Goal: Transaction & Acquisition: Purchase product/service

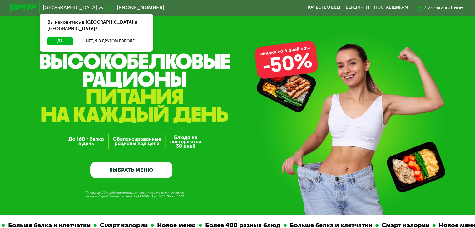
click at [148, 168] on link "ВЫБРАТЬ МЕНЮ" at bounding box center [131, 170] width 82 height 17
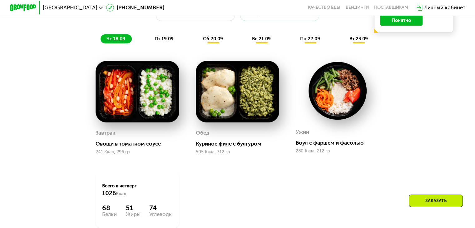
scroll to position [514, 0]
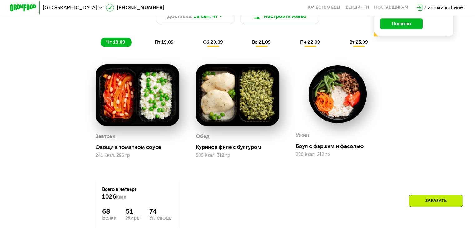
click at [167, 45] on span "пт 19.09" at bounding box center [164, 42] width 19 height 6
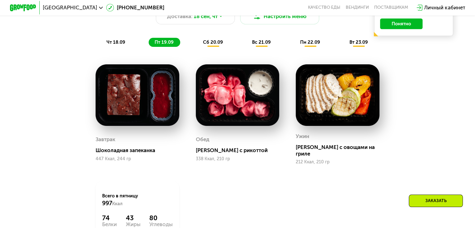
click at [201, 47] on div "сб 20.09" at bounding box center [213, 42] width 33 height 9
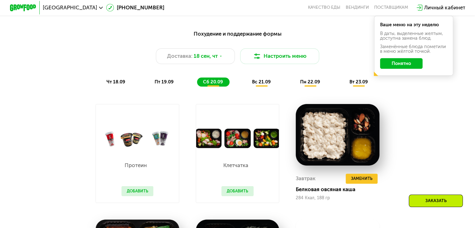
scroll to position [451, 0]
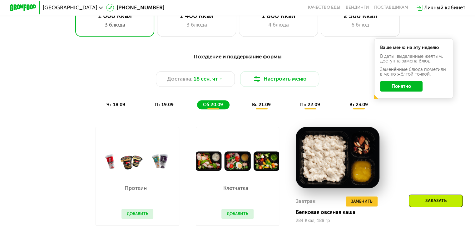
click at [262, 103] on div "вс 21.09" at bounding box center [261, 104] width 31 height 9
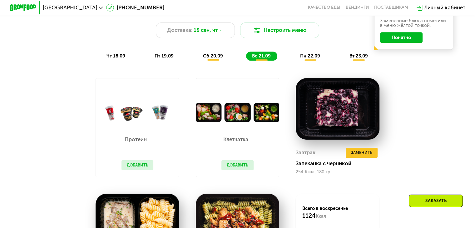
scroll to position [514, 0]
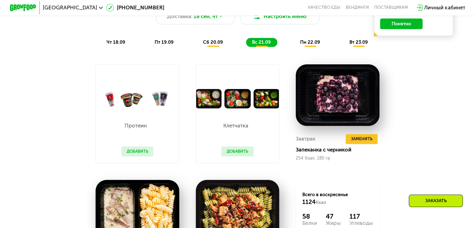
click at [308, 43] on span "пн 22.09" at bounding box center [310, 42] width 20 height 6
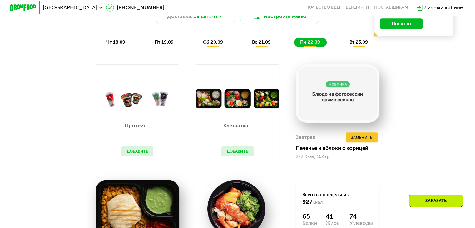
click at [364, 45] on span "вт 23.09" at bounding box center [359, 42] width 18 height 6
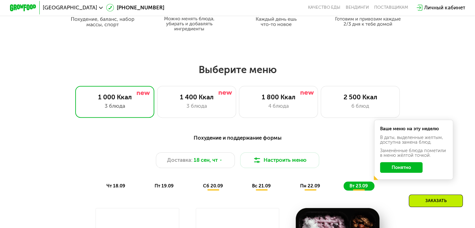
scroll to position [358, 0]
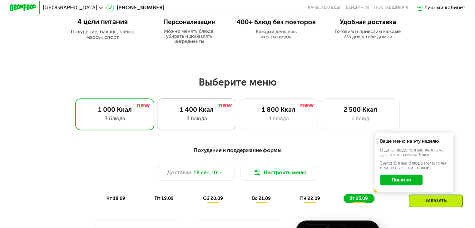
click at [214, 118] on div "3 блюда" at bounding box center [196, 119] width 65 height 8
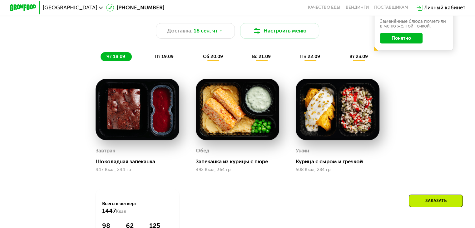
scroll to position [483, 0]
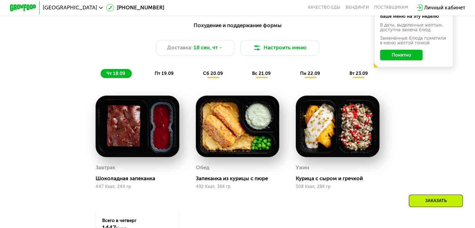
click at [161, 76] on span "пт 19.09" at bounding box center [164, 74] width 19 height 6
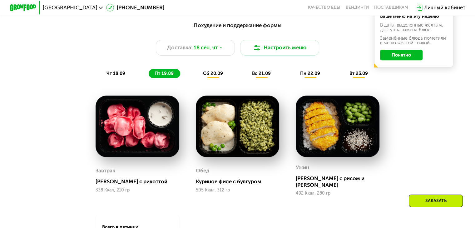
click at [210, 76] on span "сб 20.09" at bounding box center [213, 74] width 20 height 6
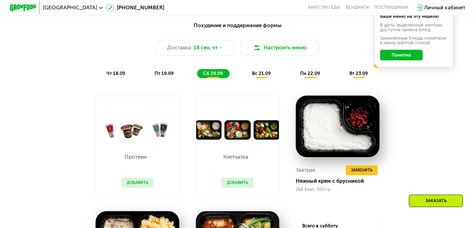
click at [262, 82] on div "Похудение и поддержание формы Доставка: [DATE] Настроить меню чт 18.09 пт 19.09…" at bounding box center [237, 49] width 399 height 65
click at [262, 76] on span "вс 21.09" at bounding box center [261, 74] width 19 height 6
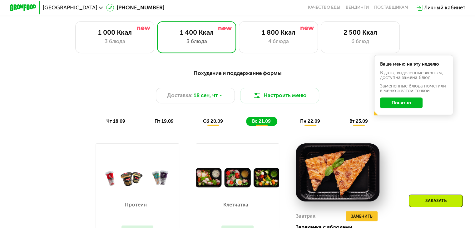
scroll to position [420, 0]
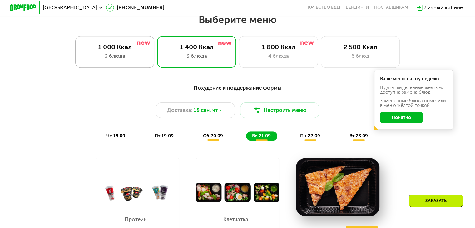
click at [120, 59] on div "3 блюда" at bounding box center [114, 56] width 65 height 8
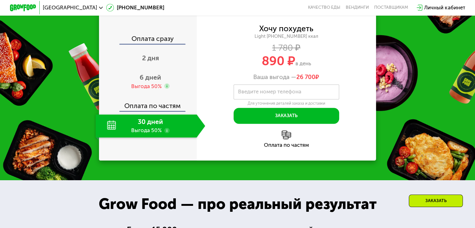
scroll to position [827, 0]
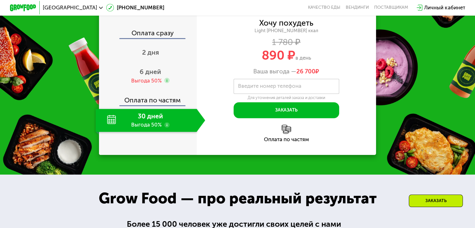
click at [153, 129] on div "30 дней Выгода 50%" at bounding box center [146, 120] width 101 height 23
click at [109, 128] on div "30 дней Выгода 50%" at bounding box center [146, 120] width 101 height 23
click at [143, 76] on span "6 дней" at bounding box center [151, 72] width 22 height 8
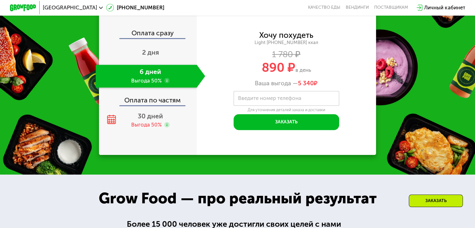
click at [174, 106] on div "Оплата по частям" at bounding box center [148, 97] width 97 height 15
click at [139, 120] on span "30 дней" at bounding box center [150, 116] width 25 height 8
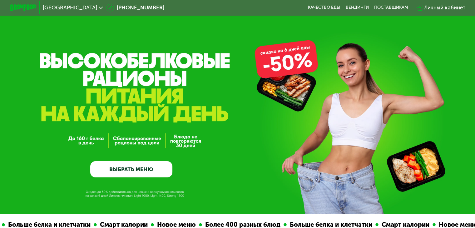
scroll to position [0, 0]
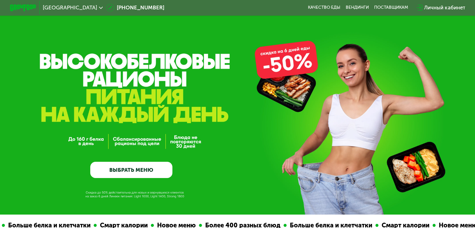
click at [158, 172] on link "ВЫБРАТЬ МЕНЮ" at bounding box center [131, 170] width 82 height 17
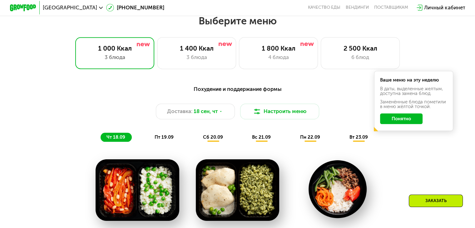
scroll to position [420, 0]
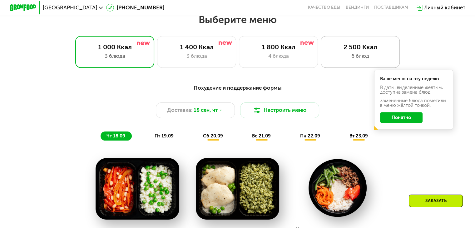
click at [351, 51] on div "2 500 Ккал" at bounding box center [360, 47] width 65 height 8
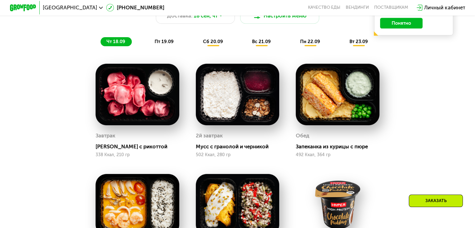
scroll to position [514, 0]
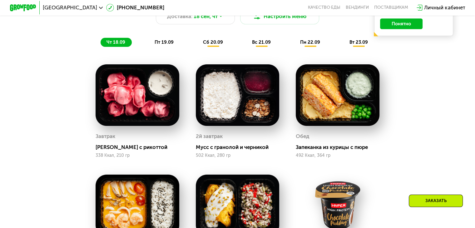
click at [166, 45] on span "пт 19.09" at bounding box center [164, 42] width 19 height 6
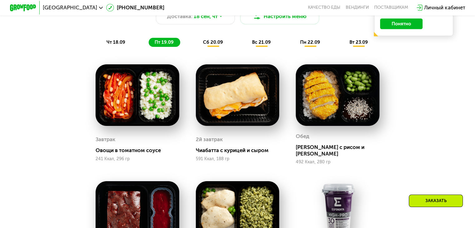
click at [222, 45] on span "сб 20.09" at bounding box center [213, 42] width 20 height 6
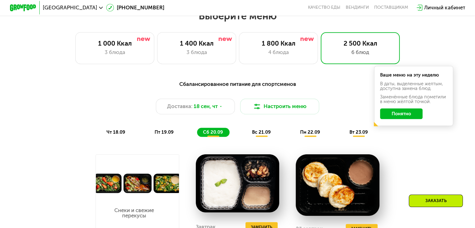
scroll to position [389, 0]
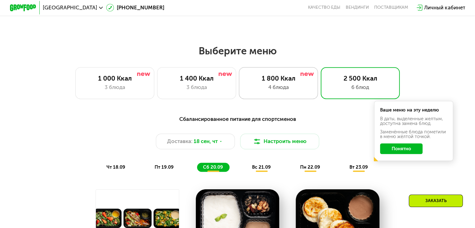
click at [307, 84] on div "1 800 Ккал 4 блюда" at bounding box center [278, 83] width 79 height 32
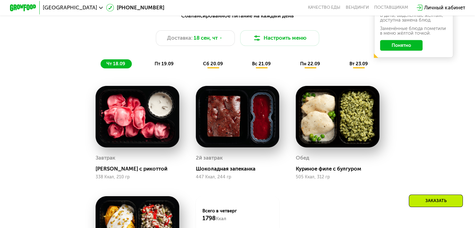
scroll to position [483, 0]
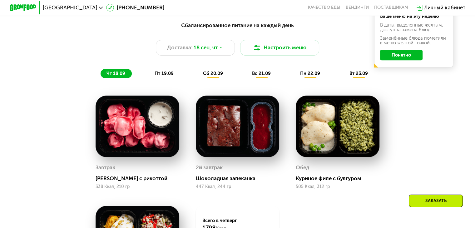
click at [163, 76] on span "пт 19.09" at bounding box center [164, 74] width 19 height 6
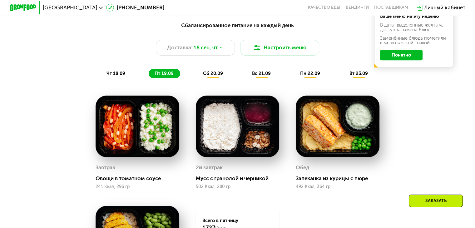
click at [219, 75] on span "сб 20.09" at bounding box center [213, 74] width 20 height 6
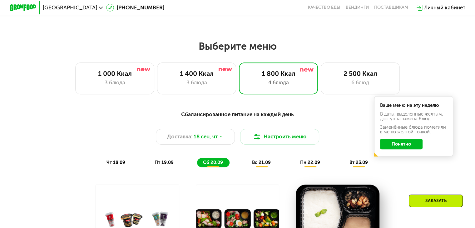
scroll to position [389, 0]
